Goal: Information Seeking & Learning: Learn about a topic

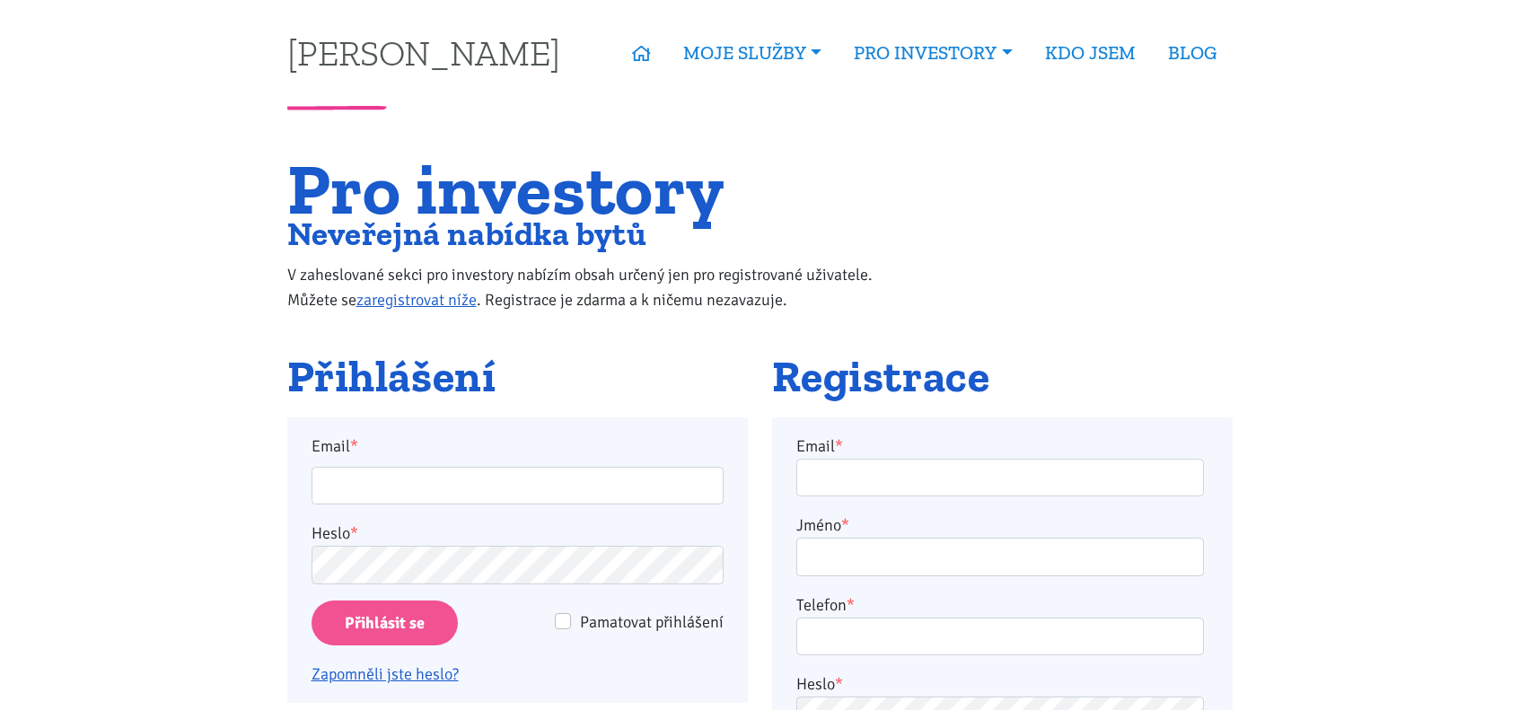
click at [513, 479] on input "Email *" at bounding box center [518, 486] width 412 height 39
type input "vrbickyd@gmail.com"
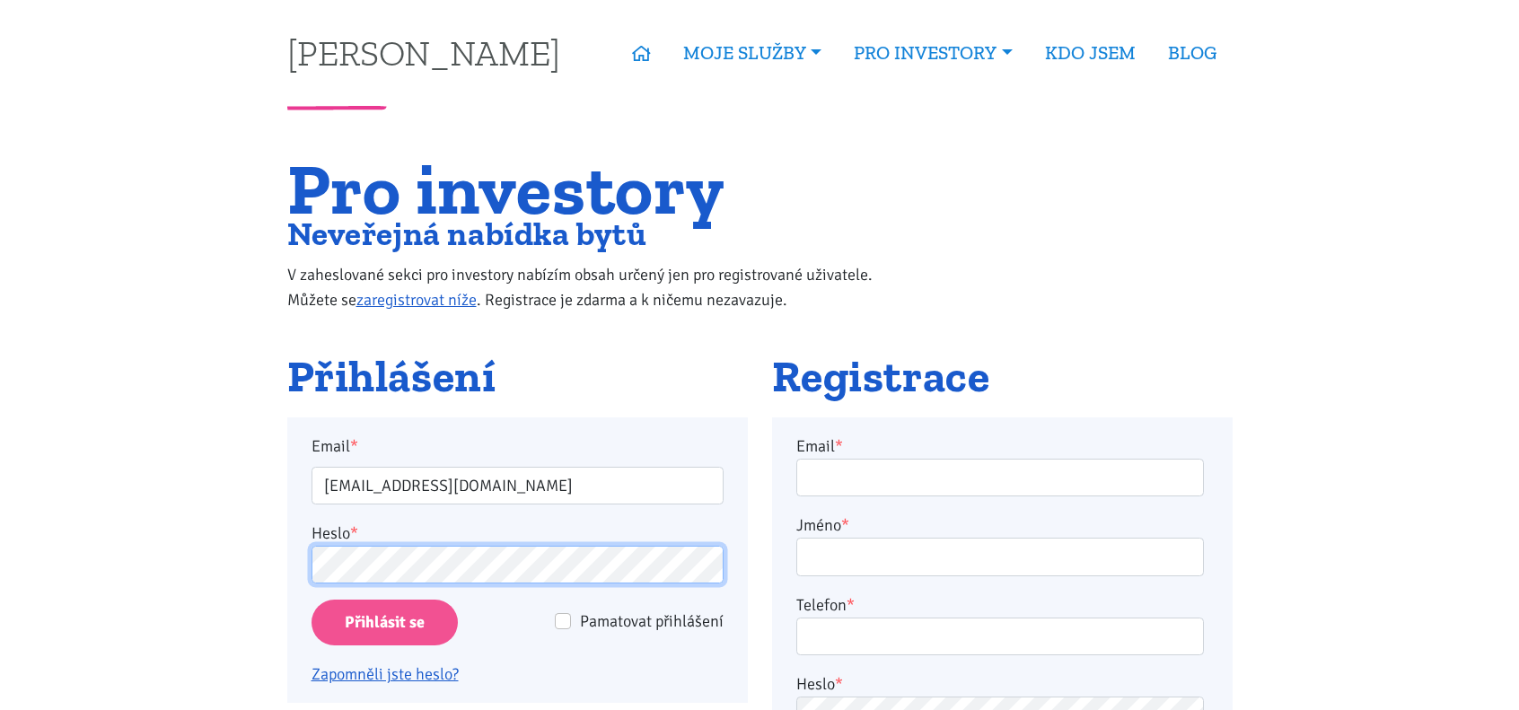
click at [312, 600] on input "Přihlásit se" at bounding box center [385, 623] width 146 height 46
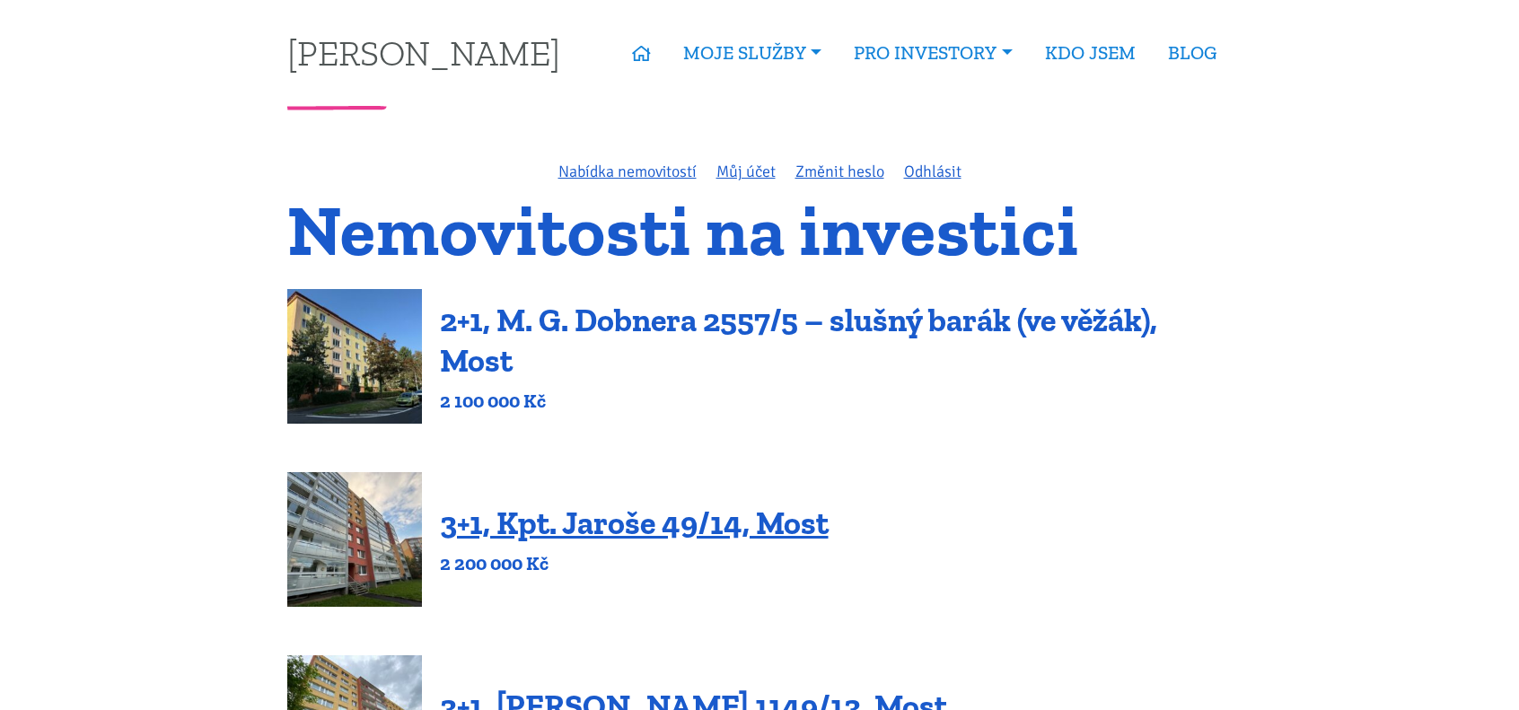
click at [535, 317] on link "2+1, M. G. Dobnera 2557/5 – slušný barák (ve věžák), Most" at bounding box center [798, 340] width 717 height 79
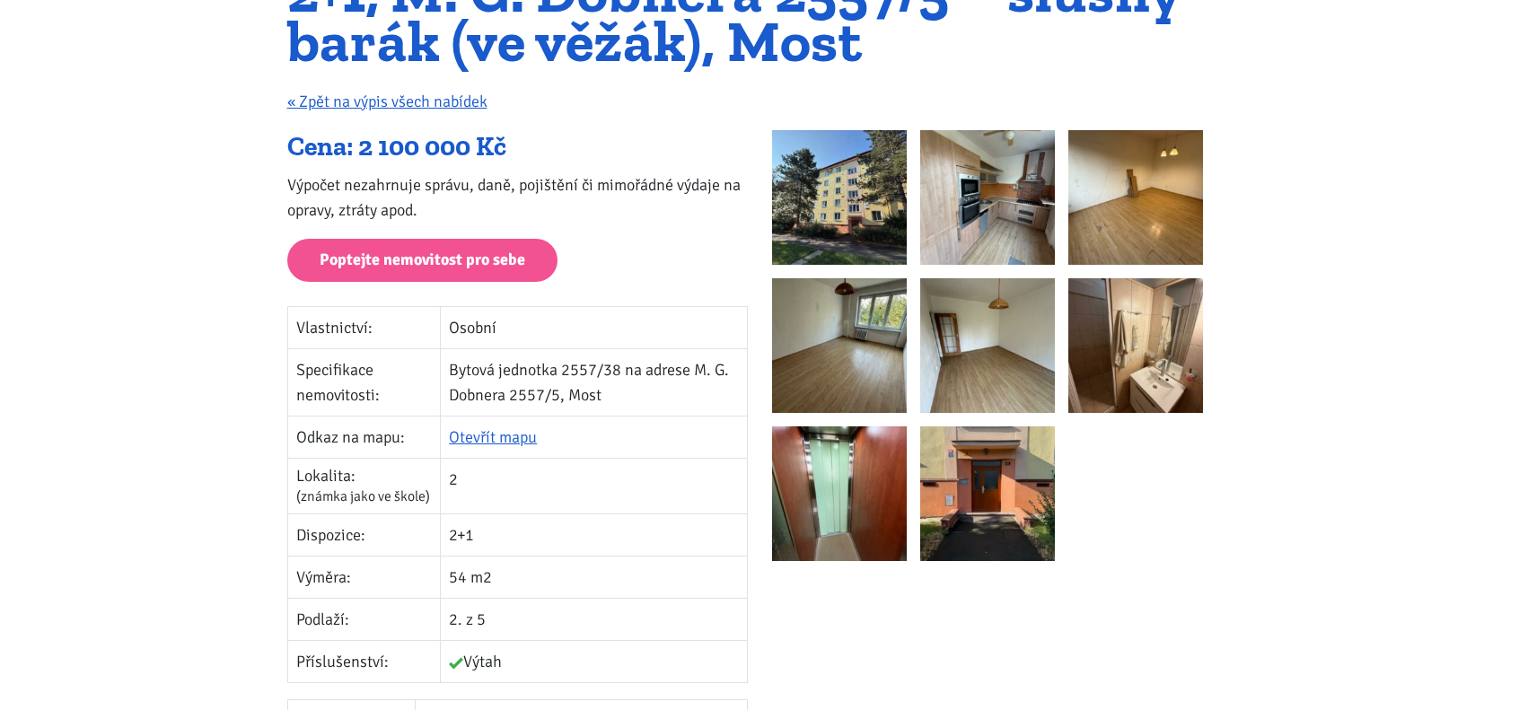
scroll to position [180, 0]
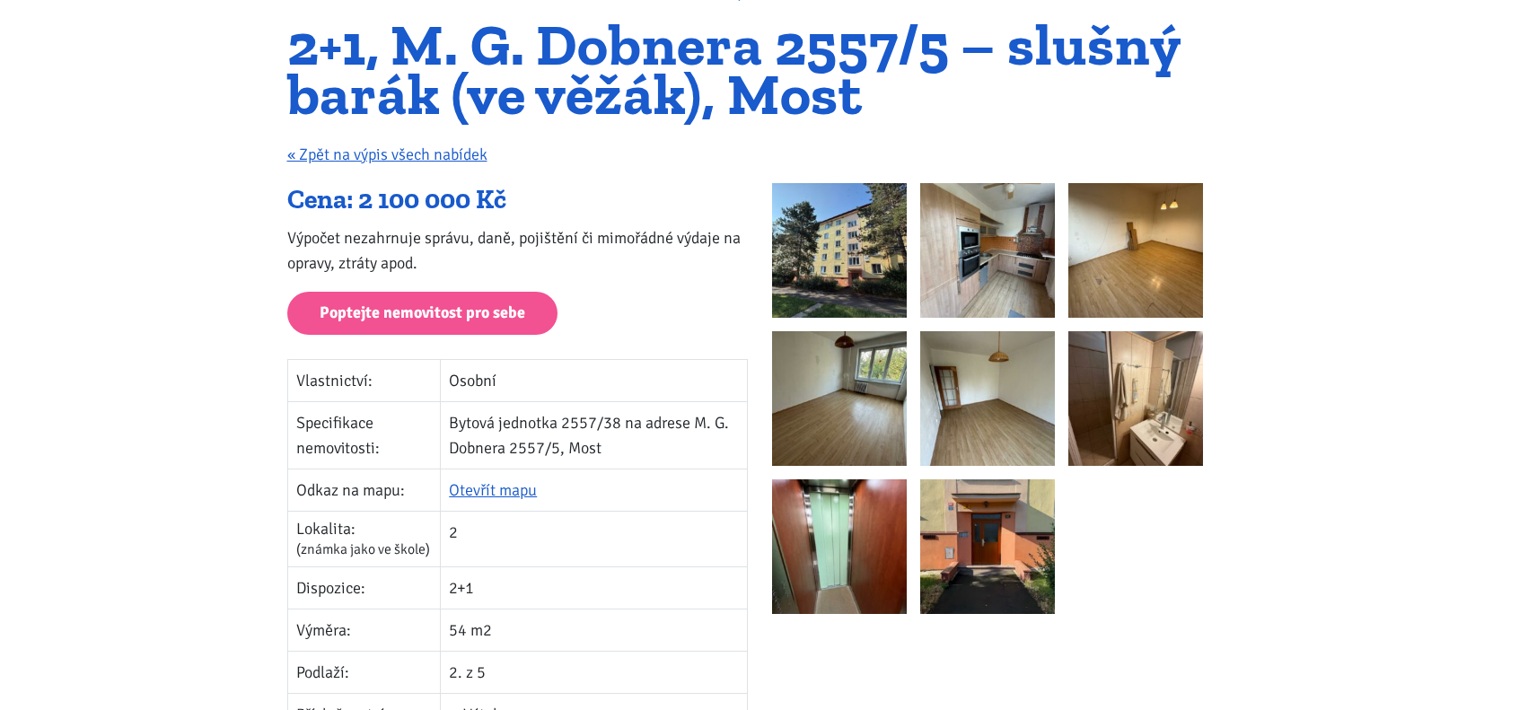
click at [847, 260] on img at bounding box center [839, 250] width 135 height 135
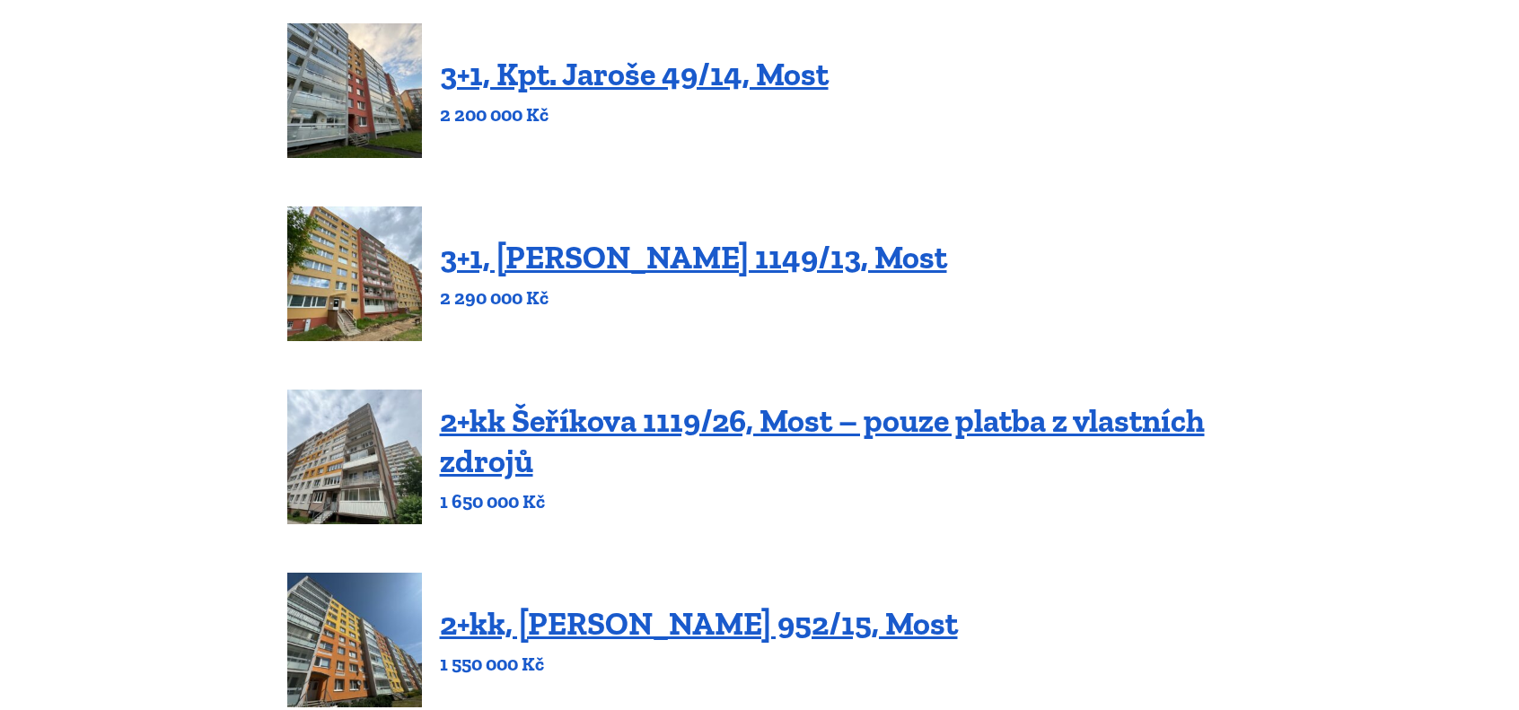
scroll to position [718, 0]
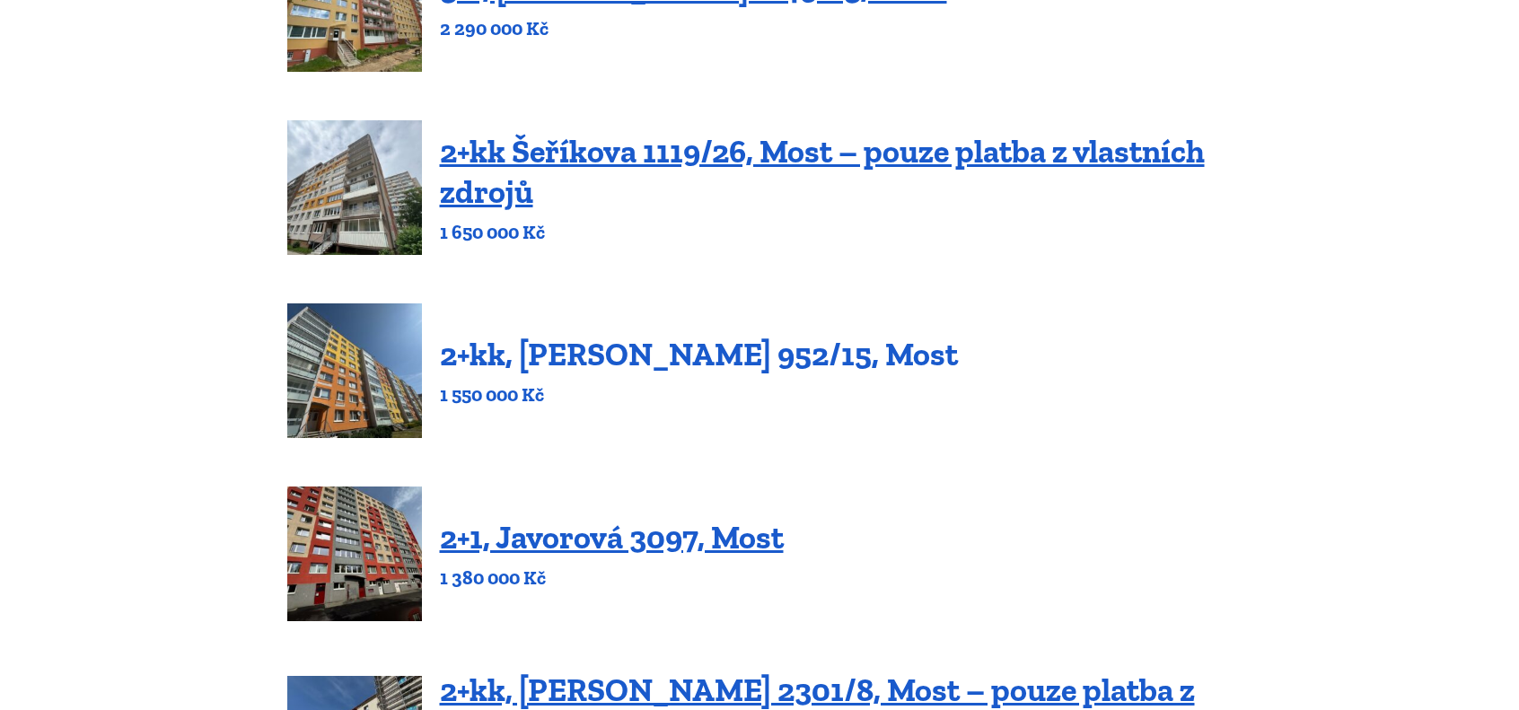
click at [661, 360] on link "2+kk, [PERSON_NAME] 952/15, Most" at bounding box center [699, 354] width 518 height 39
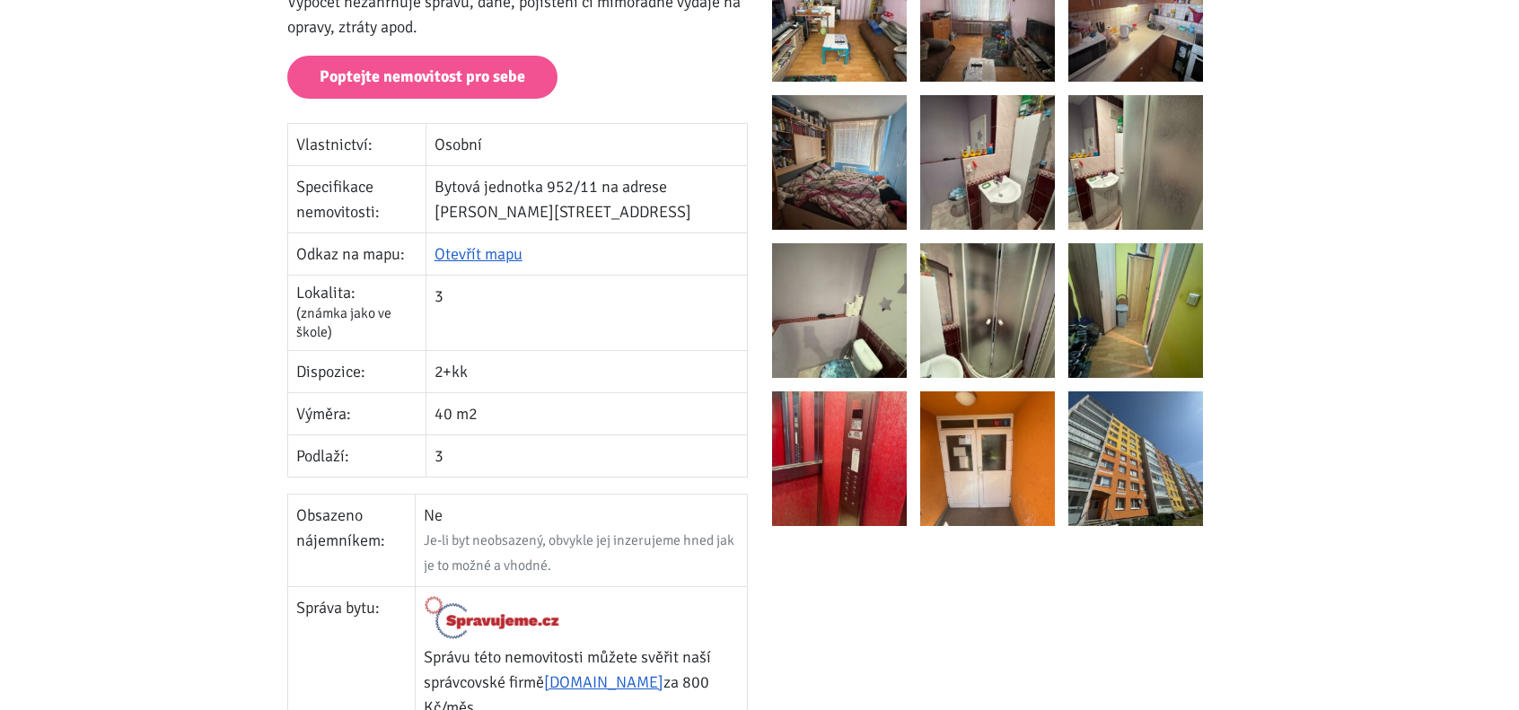
scroll to position [269, 0]
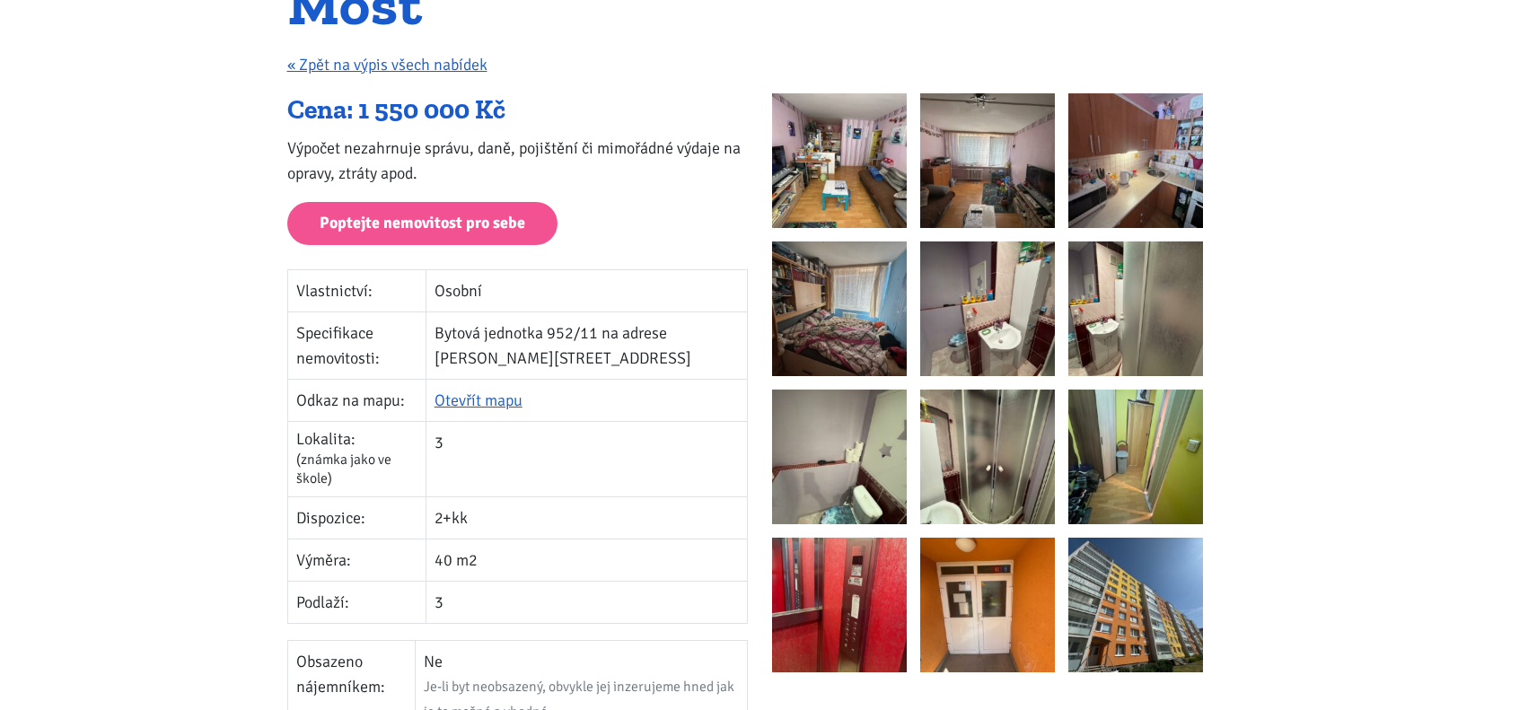
click at [846, 178] on img at bounding box center [839, 160] width 135 height 135
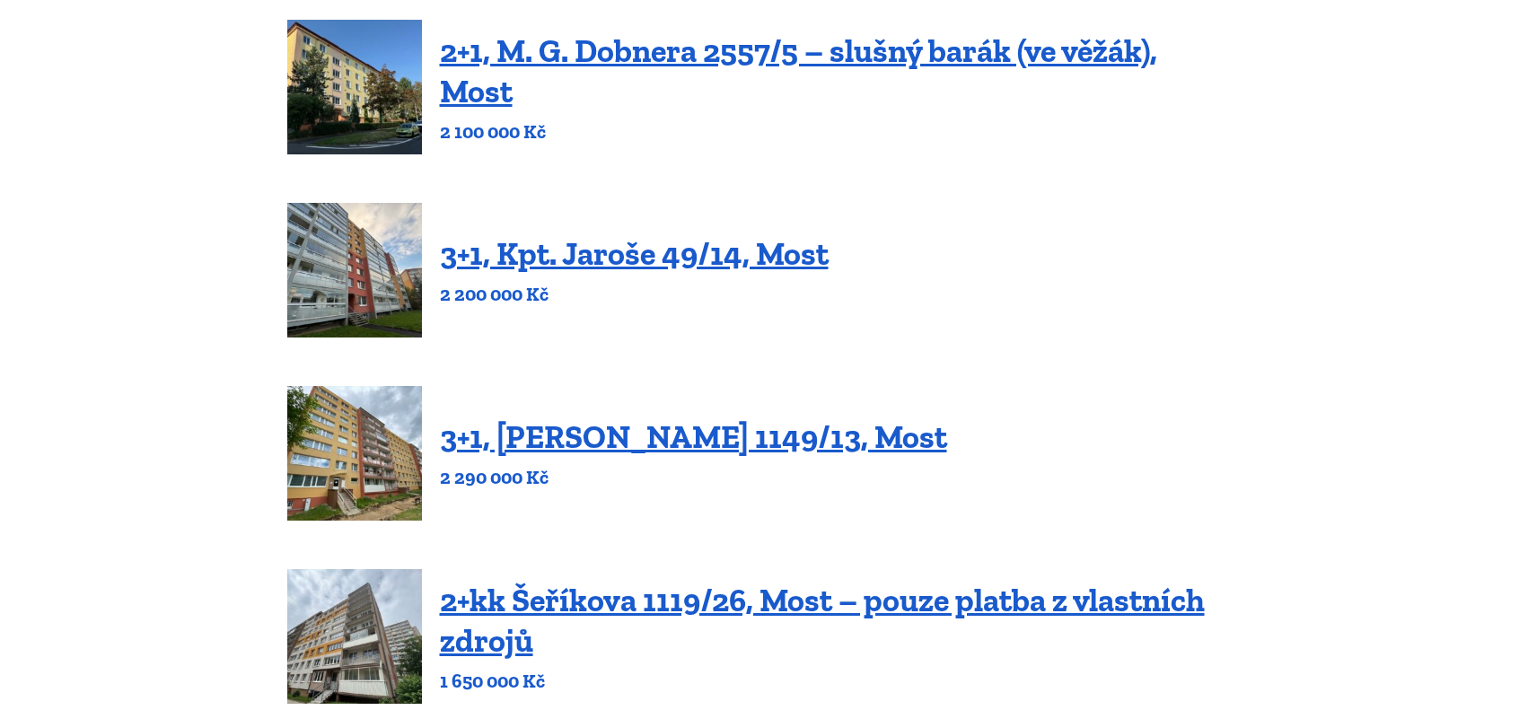
scroll to position [180, 0]
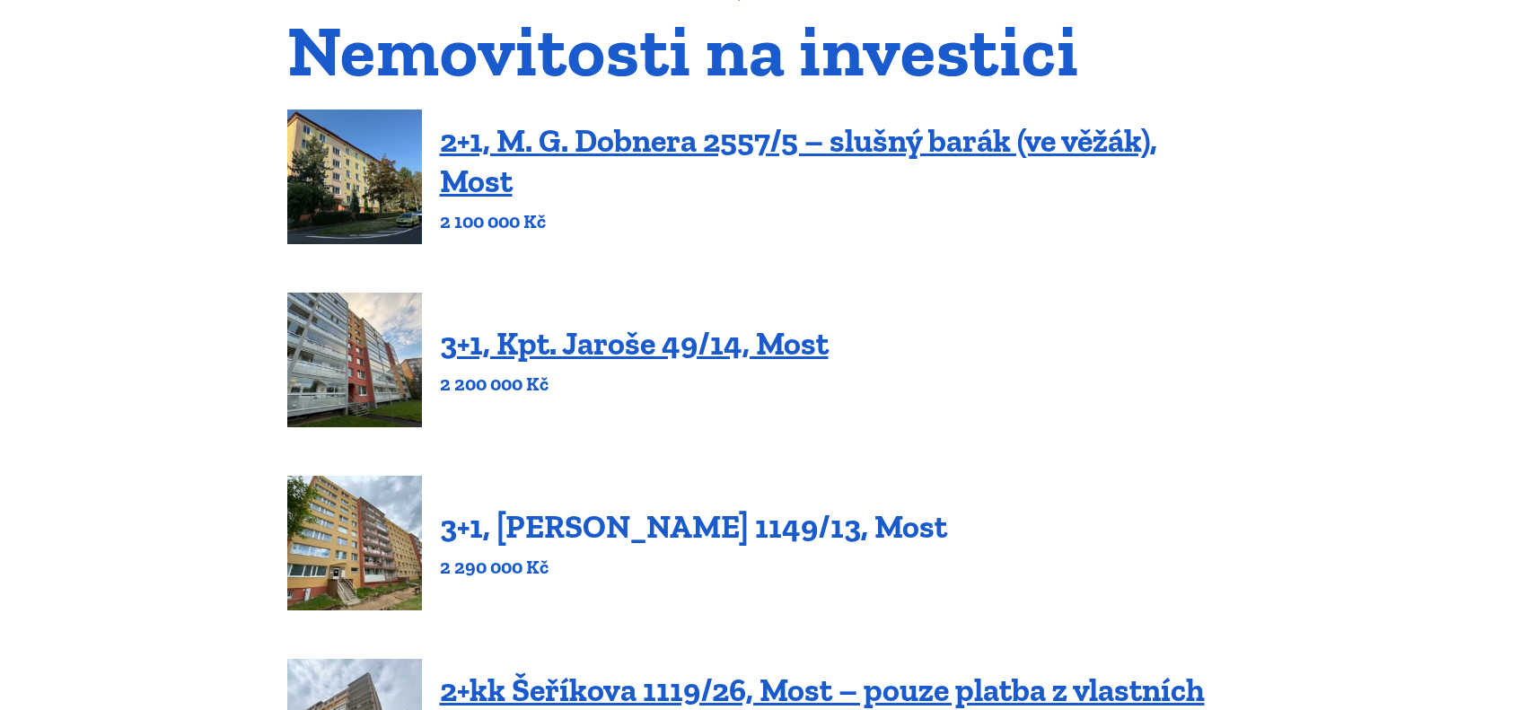
click at [552, 519] on link "3+1, Jaroslava Haška 1149/13, Most" at bounding box center [693, 526] width 507 height 39
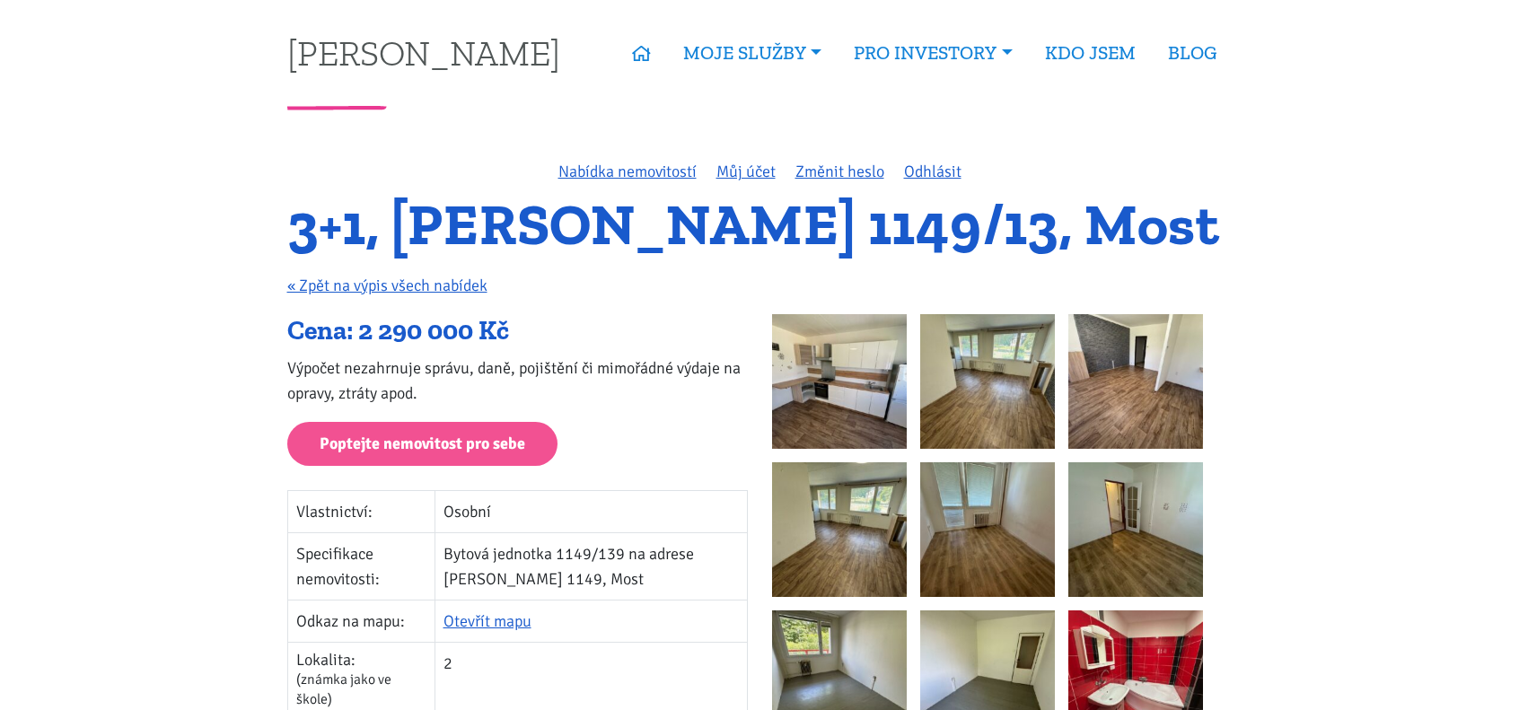
click at [860, 369] on img at bounding box center [839, 381] width 135 height 135
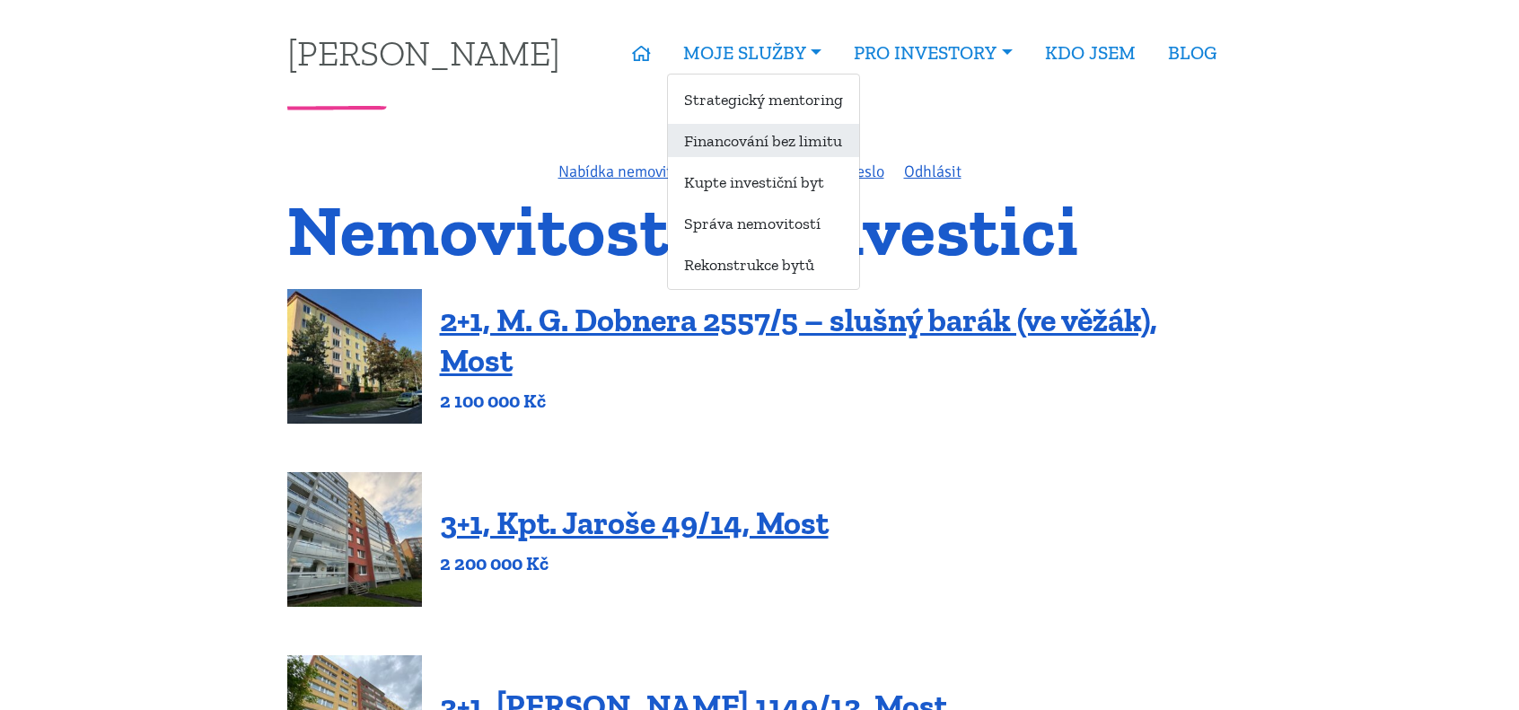
click at [736, 145] on link "Financování bez limitu" at bounding box center [763, 140] width 191 height 33
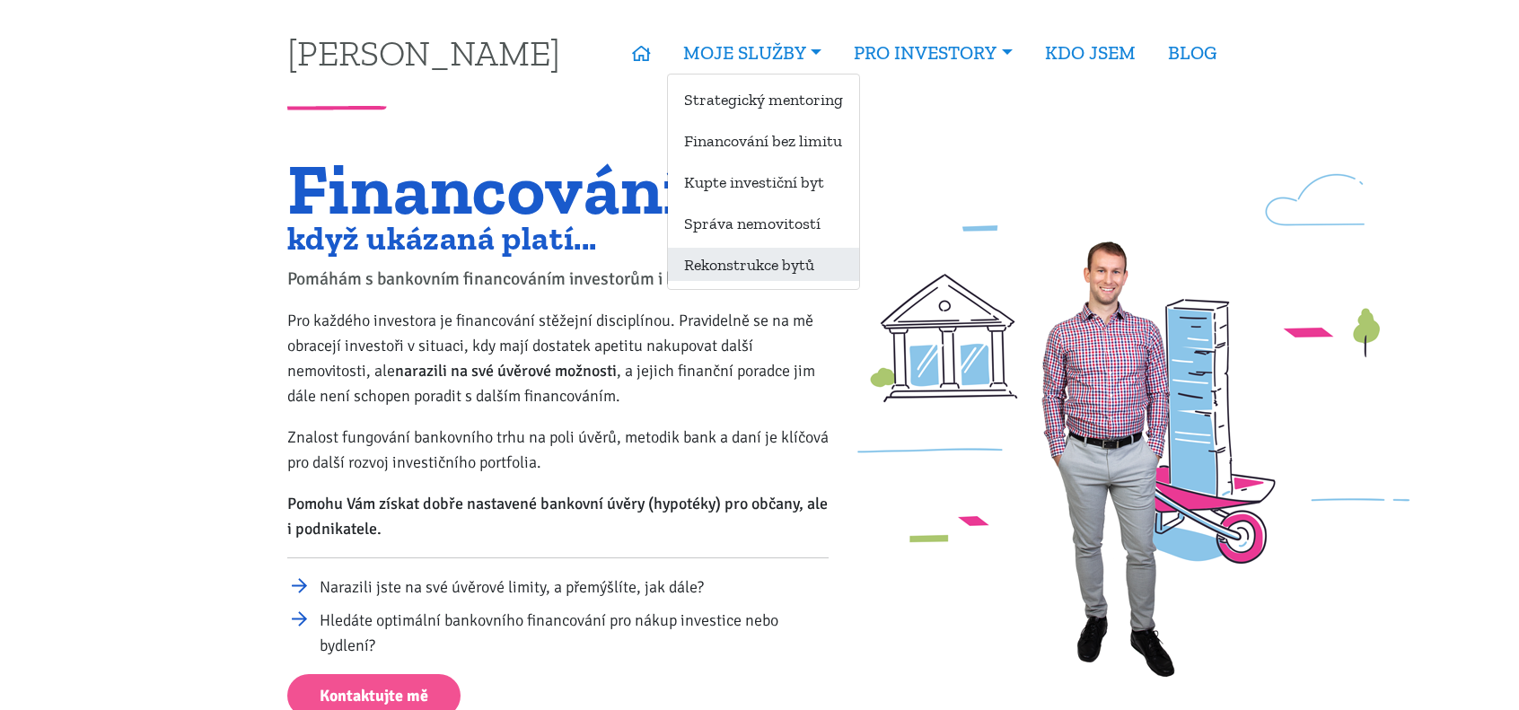
click at [724, 266] on link "Rekonstrukce bytů" at bounding box center [763, 264] width 191 height 33
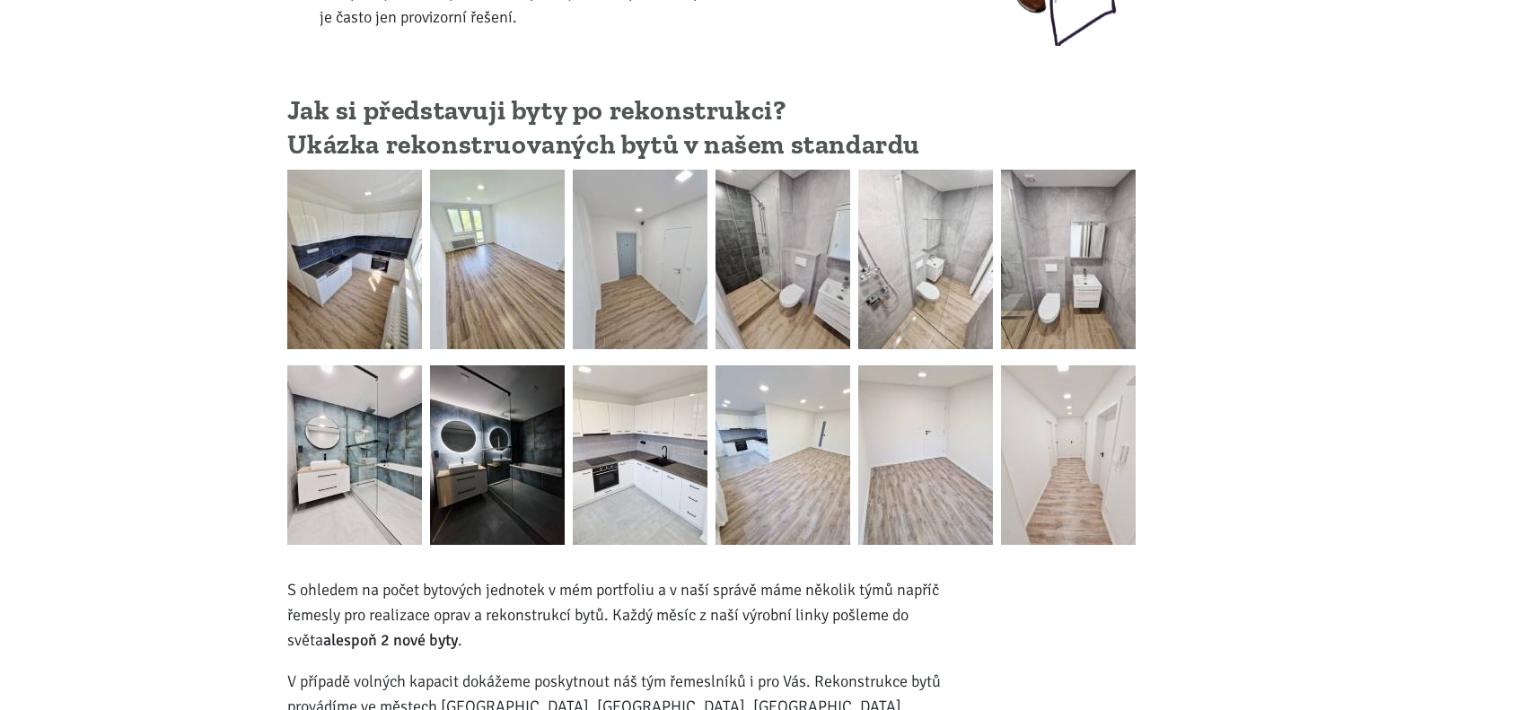
scroll to position [539, 0]
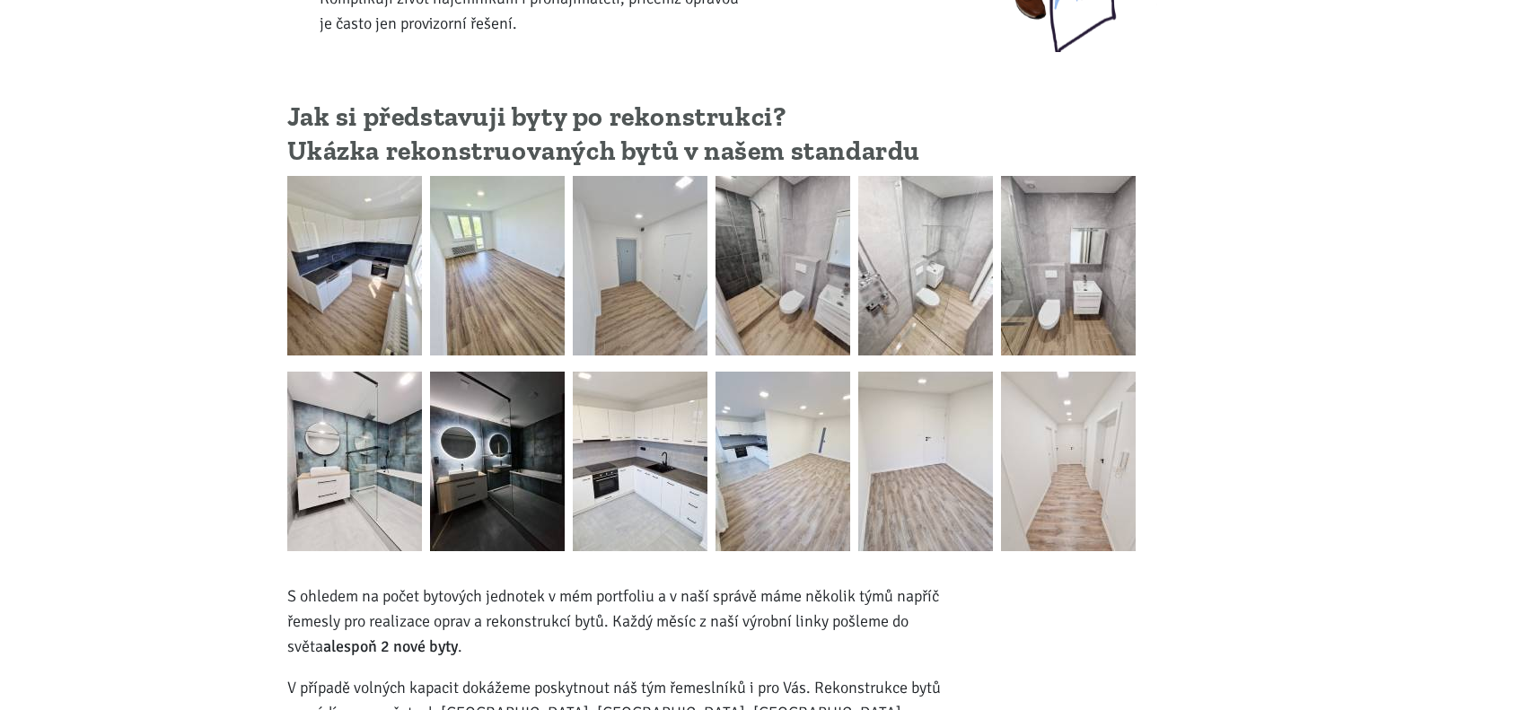
click at [328, 272] on img at bounding box center [354, 266] width 135 height 180
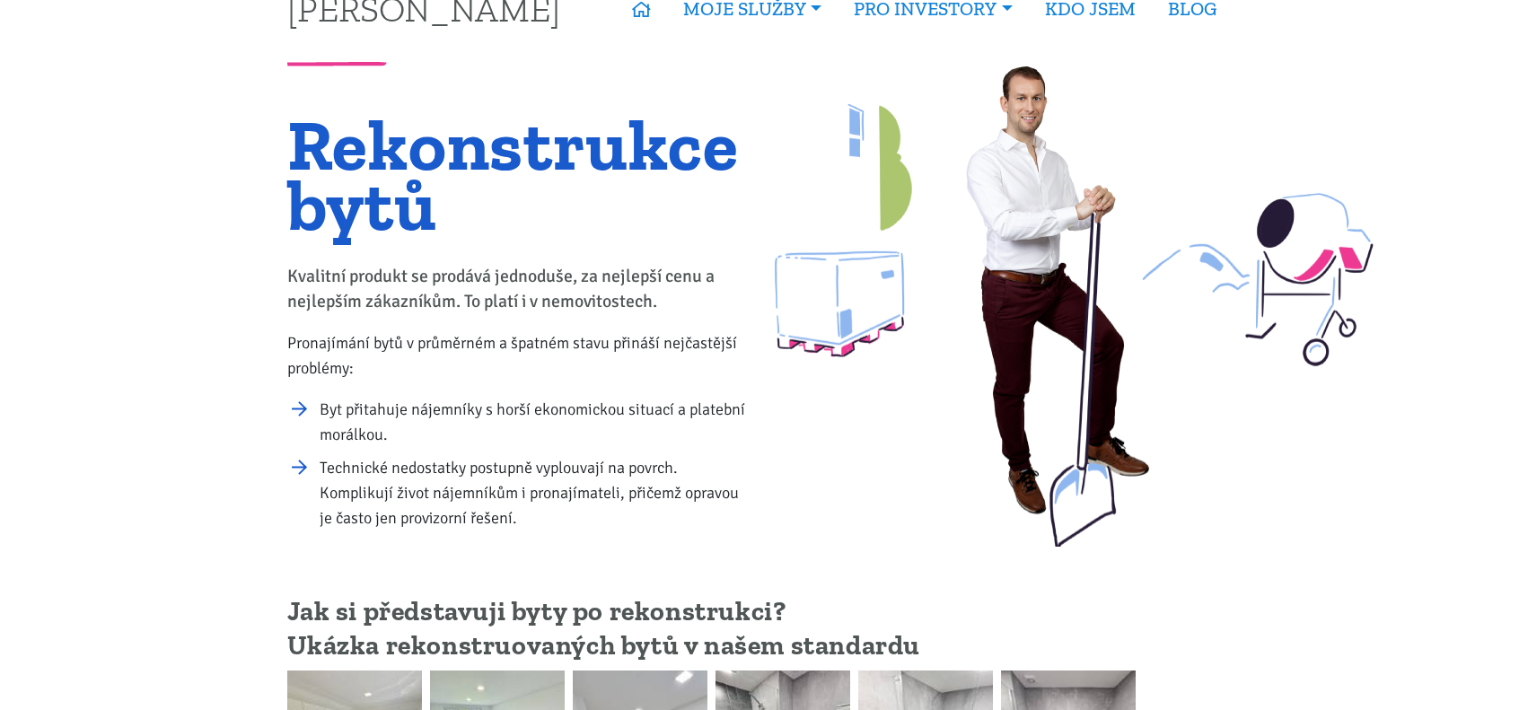
scroll to position [0, 0]
